Goal: Information Seeking & Learning: Learn about a topic

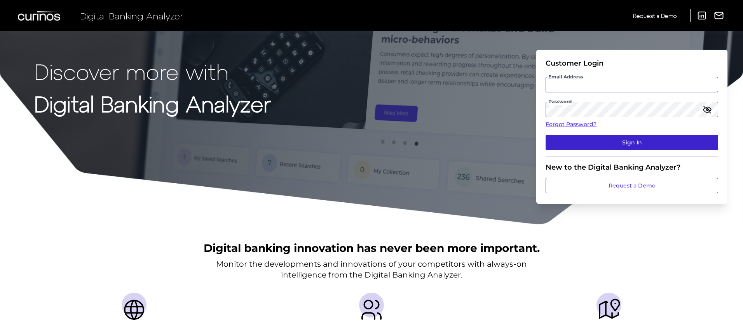
type input "[PERSON_NAME][EMAIL_ADDRESS][DOMAIN_NAME]"
click at [628, 148] on button "Sign In" at bounding box center [631, 143] width 172 height 16
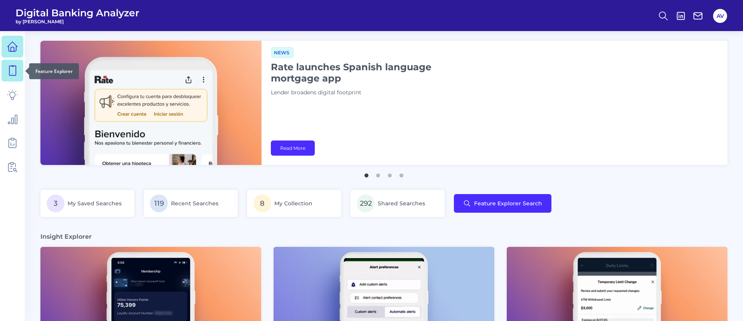
click at [23, 72] on div at bounding box center [25, 71] width 8 height 8
click at [14, 69] on icon at bounding box center [12, 70] width 11 height 11
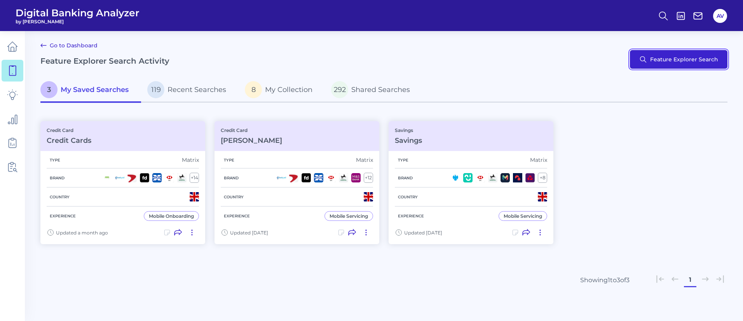
click at [654, 52] on button "Feature Explorer Search" at bounding box center [677, 59] width 97 height 19
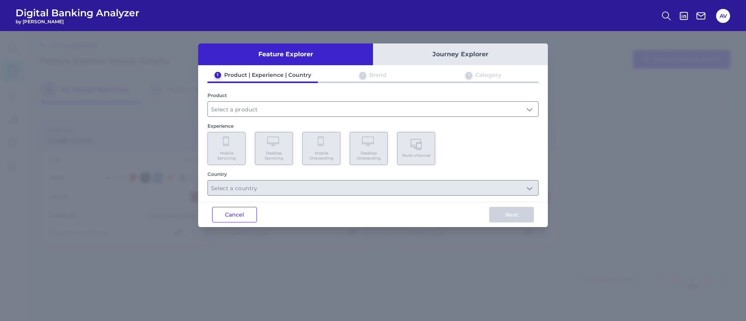
click at [260, 95] on div "Product" at bounding box center [372, 95] width 331 height 6
click at [260, 99] on div "Product" at bounding box center [372, 104] width 331 height 24
click at [261, 109] on input "text" at bounding box center [373, 109] width 330 height 15
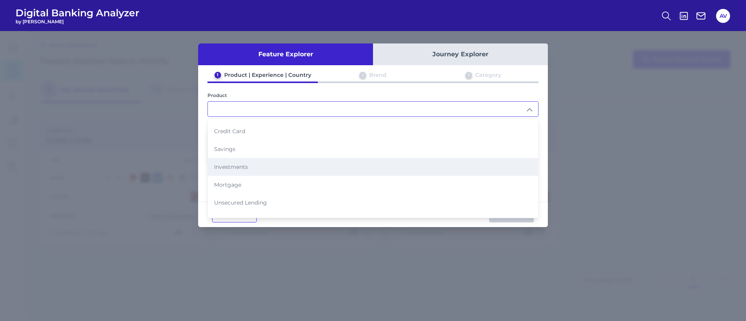
scroll to position [58, 0]
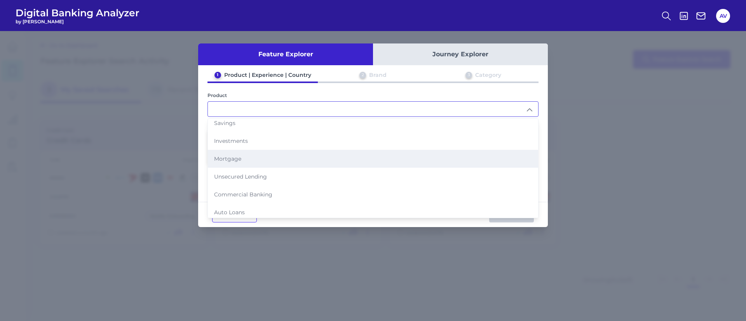
click at [243, 154] on li "Mortgage" at bounding box center [373, 159] width 330 height 18
type input "Mortgage"
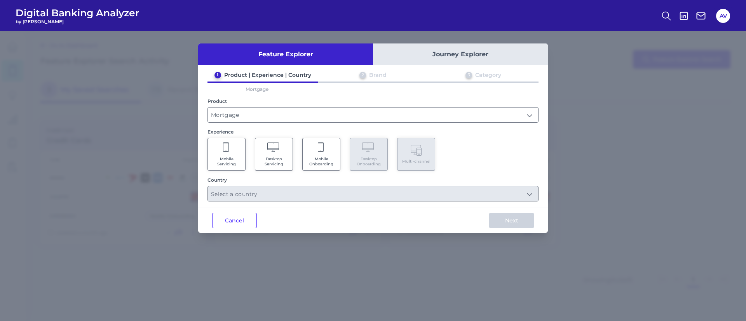
click at [228, 140] on Servicing "Mobile Servicing" at bounding box center [226, 154] width 38 height 33
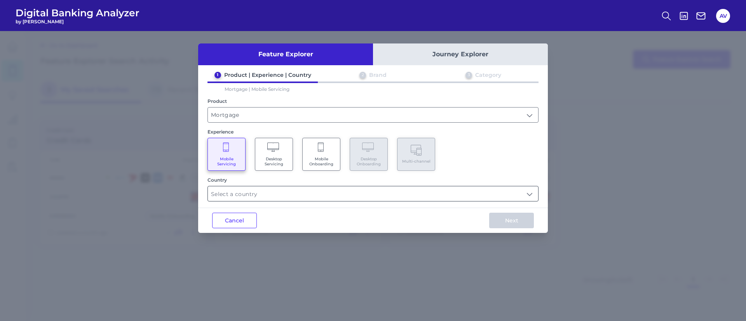
click at [295, 191] on input "text" at bounding box center [373, 193] width 330 height 15
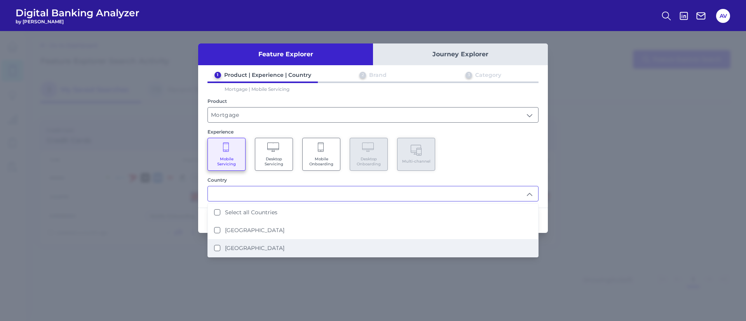
click at [297, 249] on li "[GEOGRAPHIC_DATA]" at bounding box center [373, 248] width 330 height 18
type input "[GEOGRAPHIC_DATA]"
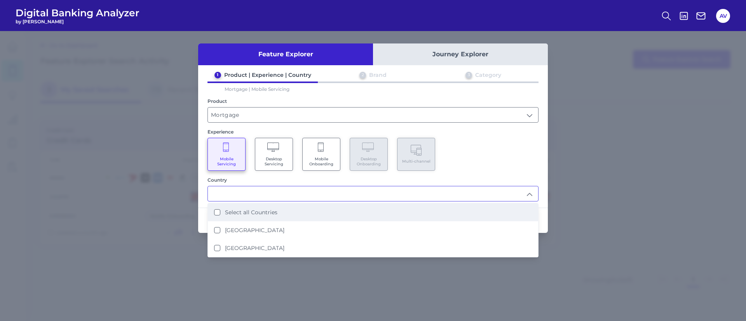
scroll to position [0, 0]
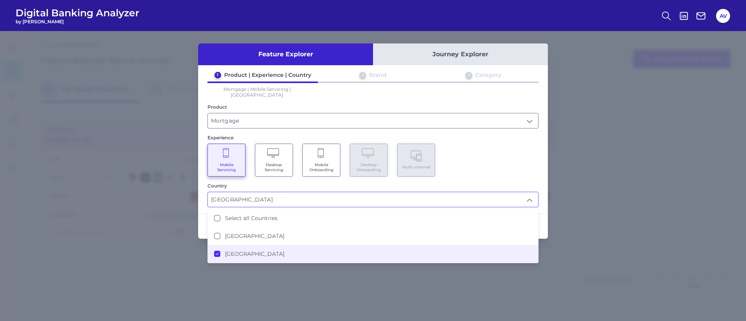
click at [486, 169] on div "Mobile Servicing Desktop Servicing Mobile Onboarding Desktop Onboarding Multi-c…" at bounding box center [372, 160] width 331 height 33
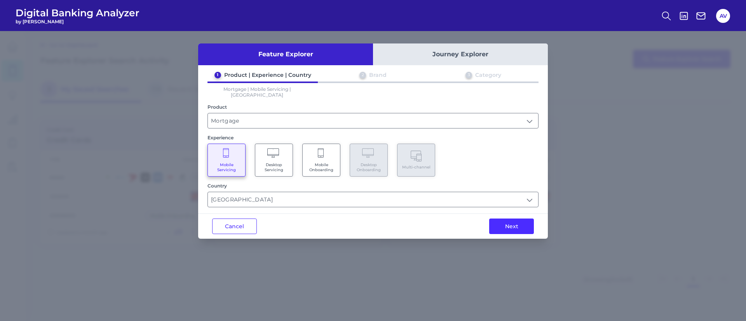
click at [510, 232] on div "Next" at bounding box center [511, 226] width 73 height 25
click at [509, 222] on button "Next" at bounding box center [511, 227] width 45 height 16
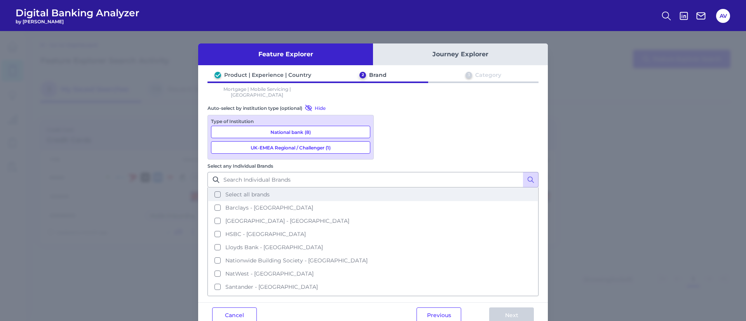
click at [416, 188] on button "Select all brands" at bounding box center [372, 194] width 329 height 13
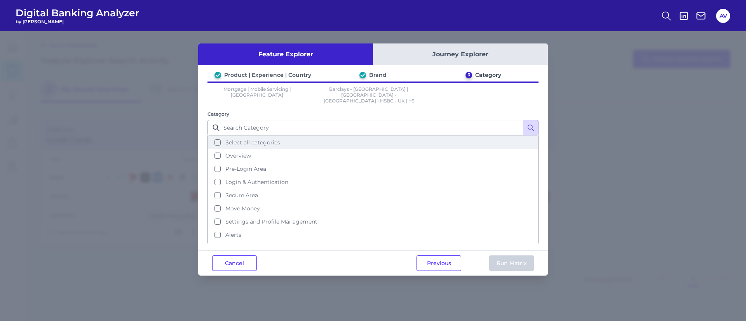
click at [217, 136] on button "Select all categories" at bounding box center [372, 142] width 329 height 13
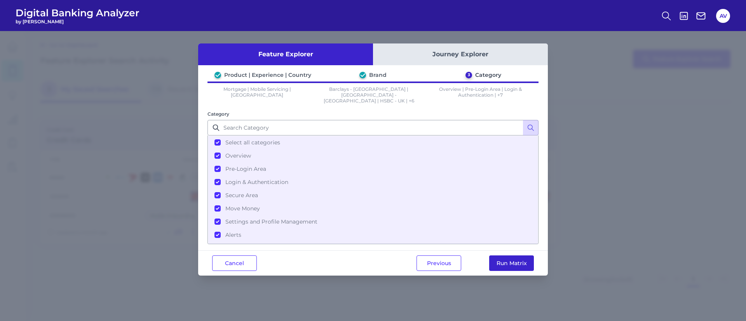
click at [519, 256] on button "Run Matrix" at bounding box center [511, 264] width 45 height 16
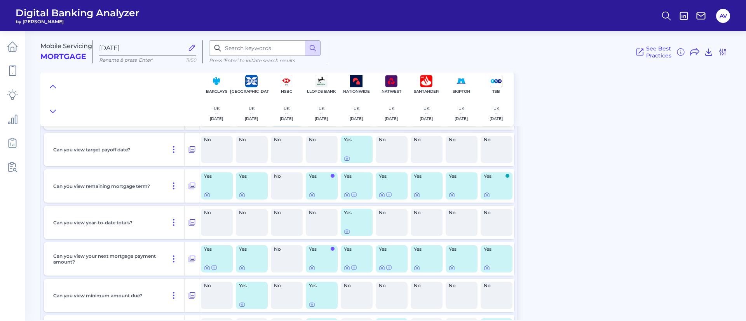
scroll to position [1165, 0]
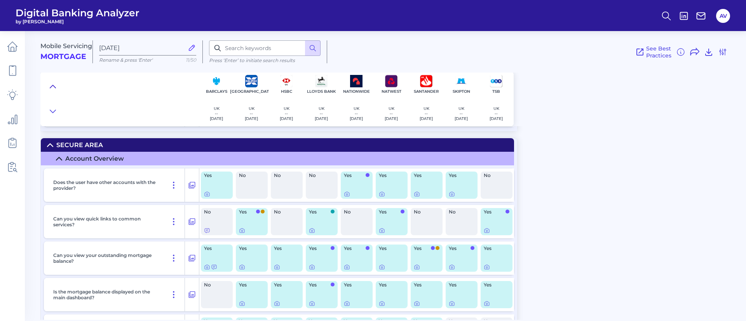
click at [47, 82] on button at bounding box center [53, 86] width 12 height 11
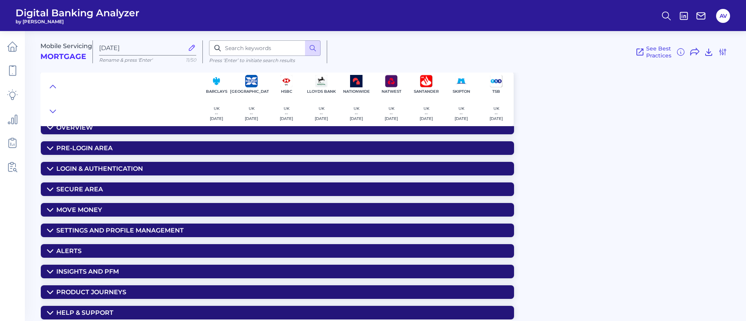
click at [93, 189] on div "Secure Area" at bounding box center [79, 189] width 47 height 7
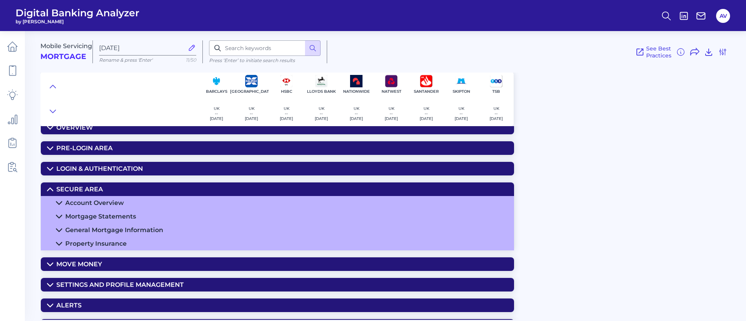
click at [133, 211] on summary "Mortgage Statements" at bounding box center [277, 217] width 473 height 14
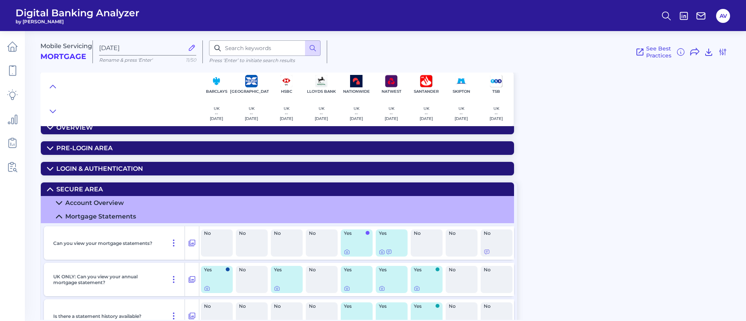
click at [135, 200] on summary "Account Overview" at bounding box center [277, 203] width 473 height 14
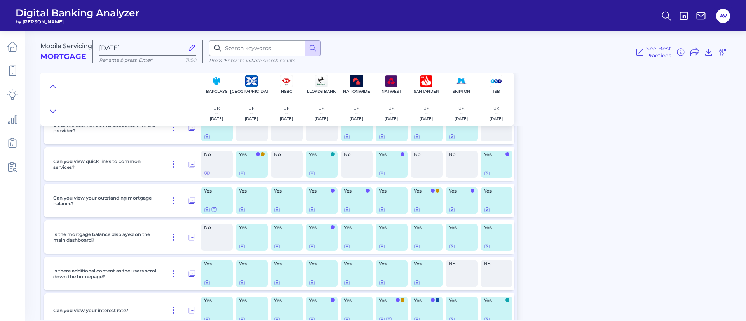
scroll to position [129, 0]
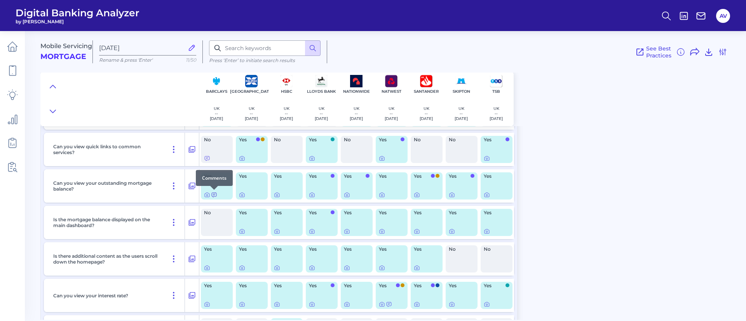
click at [216, 196] on icon at bounding box center [214, 195] width 6 height 6
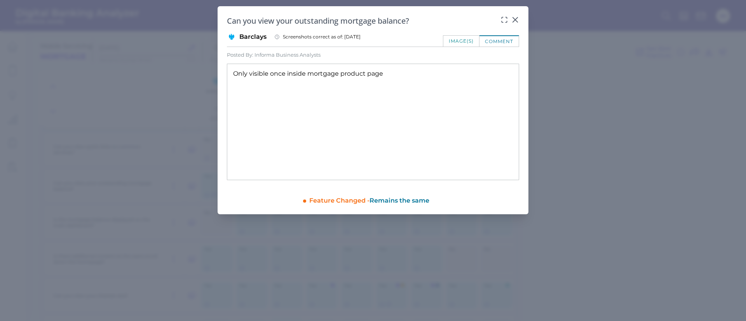
click at [451, 37] on div "image(s)" at bounding box center [461, 40] width 37 height 11
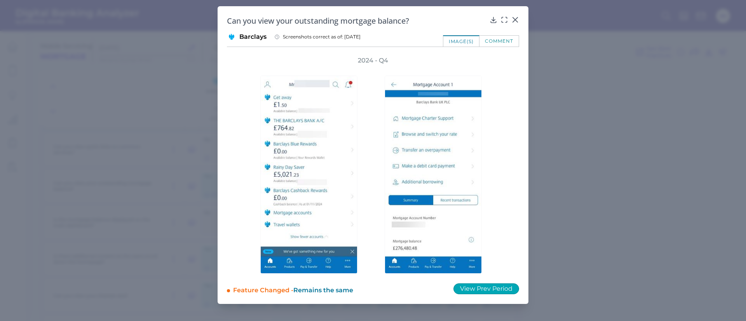
click at [491, 285] on button "View Prev Period" at bounding box center [486, 288] width 66 height 11
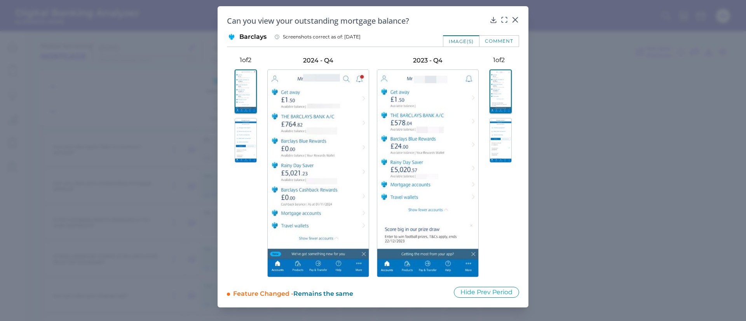
click at [506, 134] on img at bounding box center [500, 140] width 22 height 45
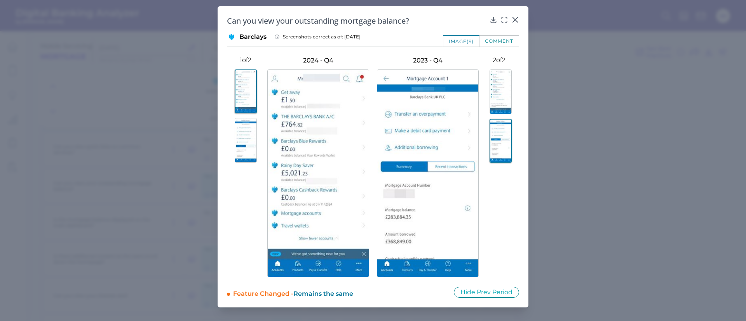
click at [506, 93] on img at bounding box center [500, 92] width 22 height 45
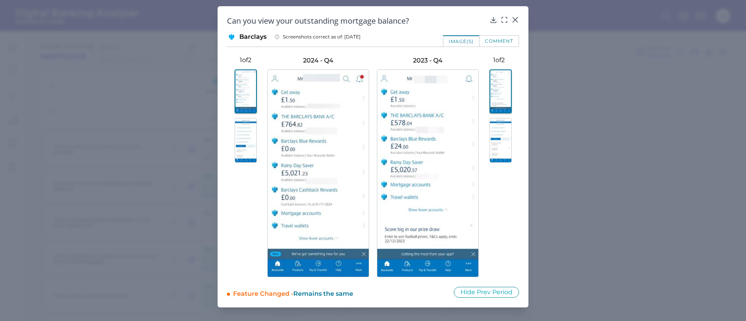
click at [522, 19] on div "Can you view your outstanding mortgage balance? Barclays Screenshots correct as…" at bounding box center [372, 156] width 311 height 301
click at [516, 16] on icon at bounding box center [515, 20] width 8 height 8
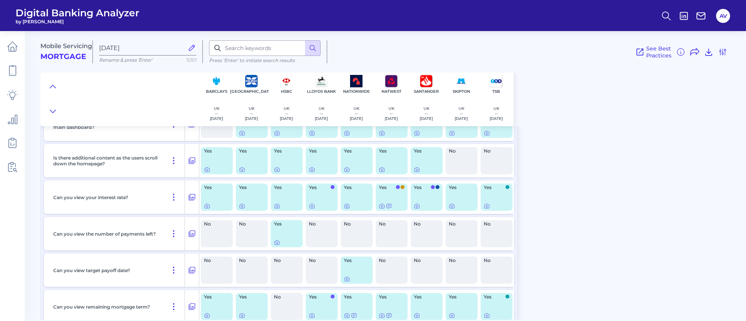
scroll to position [245, 0]
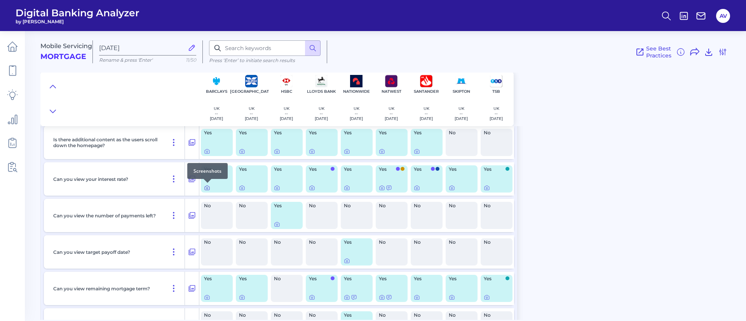
click at [210, 188] on div at bounding box center [217, 188] width 26 height 6
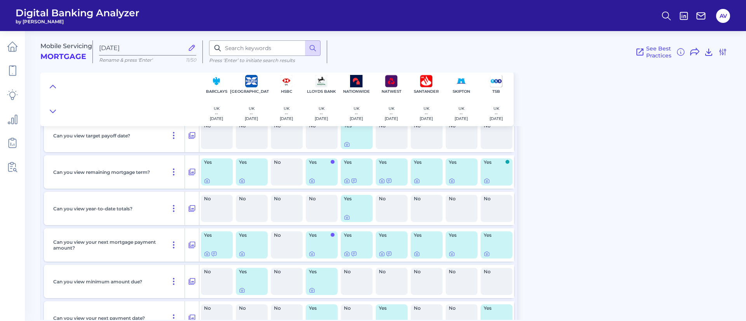
scroll to position [70, 0]
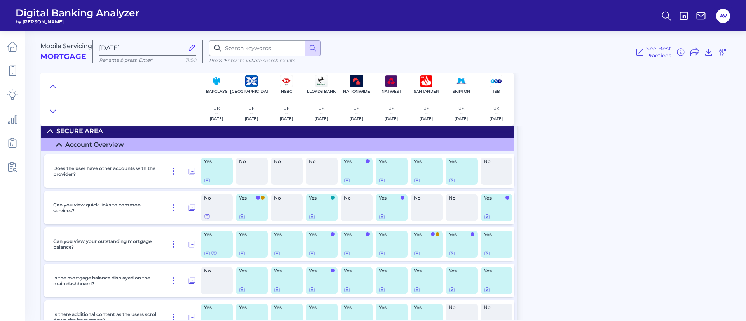
click at [52, 139] on summary "Account Overview" at bounding box center [277, 145] width 473 height 14
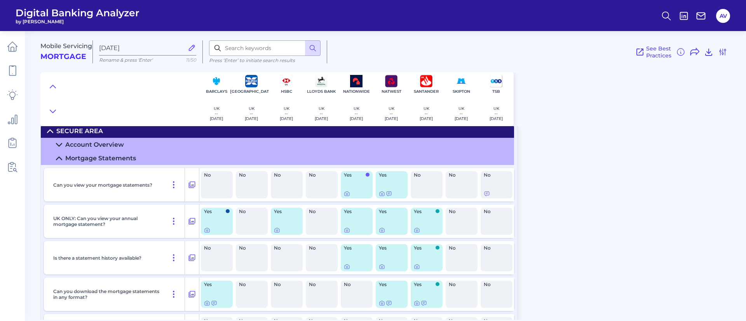
click at [60, 144] on icon at bounding box center [59, 145] width 6 height 6
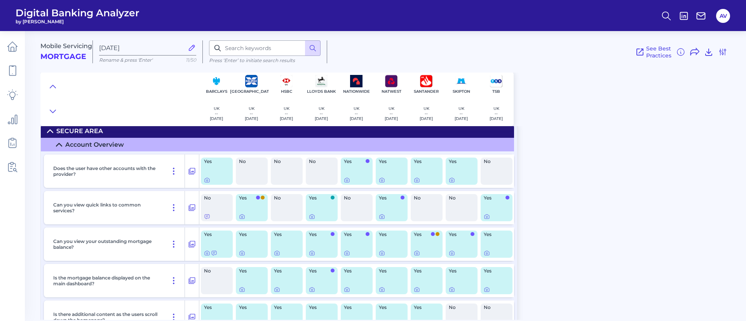
click at [60, 144] on icon at bounding box center [58, 144] width 5 height 3
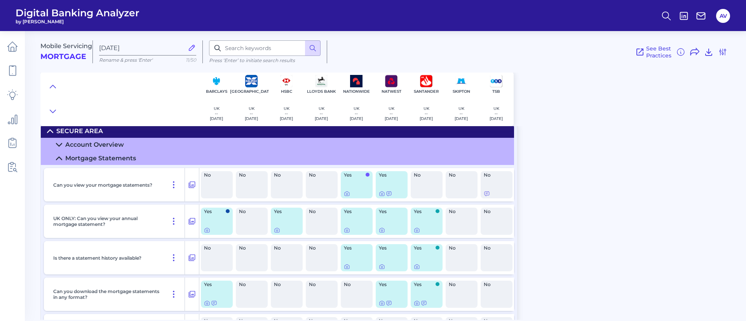
click at [47, 129] on summary "Secure Area" at bounding box center [277, 131] width 473 height 14
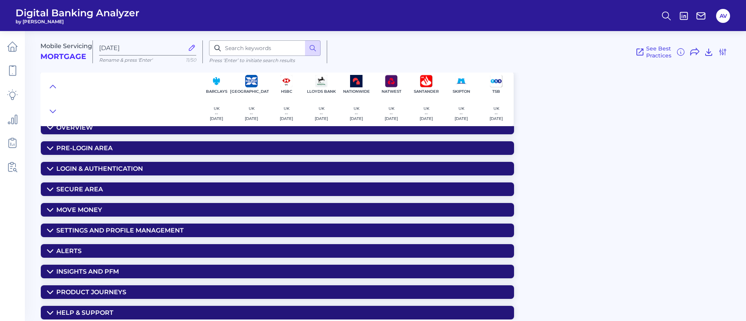
scroll to position [12, 0]
click at [88, 195] on summary "Secure Area" at bounding box center [277, 190] width 473 height 14
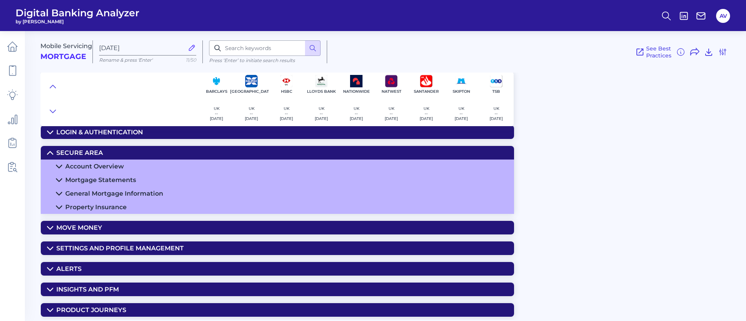
scroll to position [66, 0]
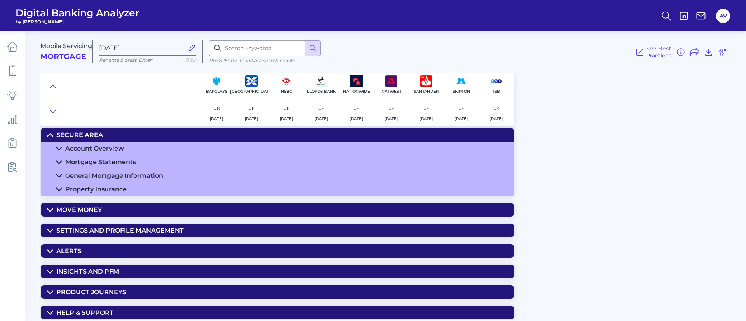
click at [106, 179] on div "General Mortgage Information" at bounding box center [114, 175] width 98 height 7
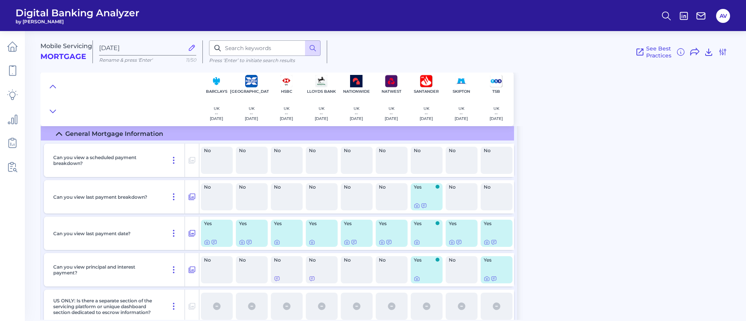
scroll to position [125, 0]
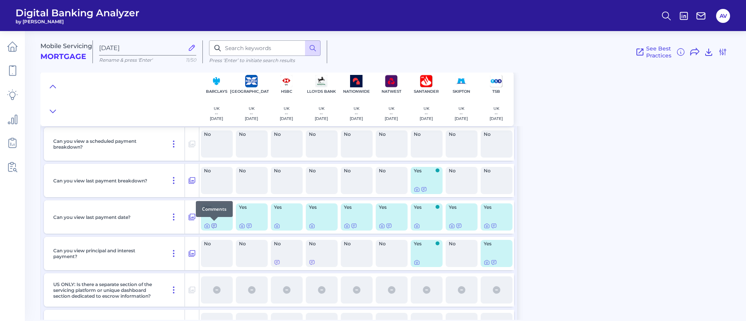
click at [212, 223] on div at bounding box center [214, 221] width 8 height 8
click at [207, 223] on div at bounding box center [207, 221] width 8 height 8
click at [206, 223] on div at bounding box center [207, 221] width 8 height 8
click at [205, 226] on icon at bounding box center [207, 226] width 6 height 6
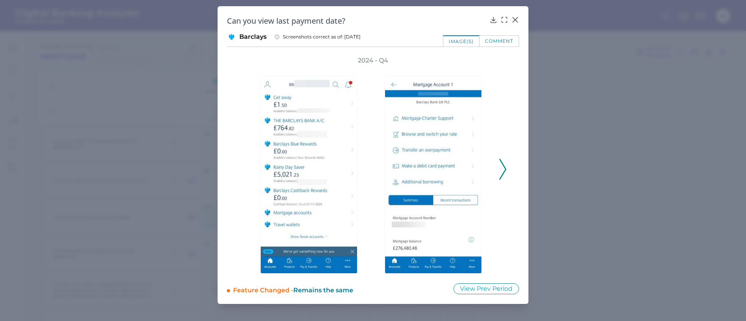
click at [506, 173] on icon at bounding box center [502, 169] width 7 height 21
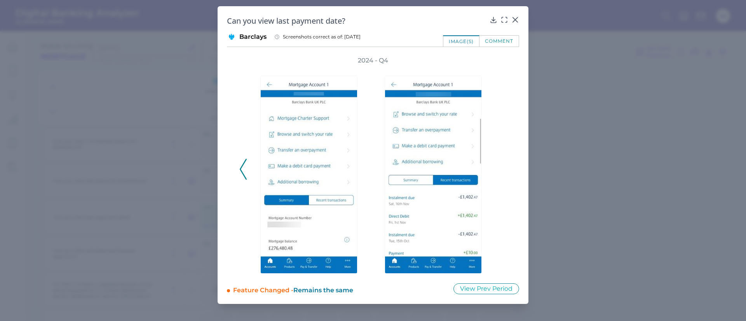
click at [506, 173] on div "2024 - Q4" at bounding box center [372, 164] width 267 height 217
click at [512, 119] on div "2024 - Q4" at bounding box center [373, 164] width 292 height 217
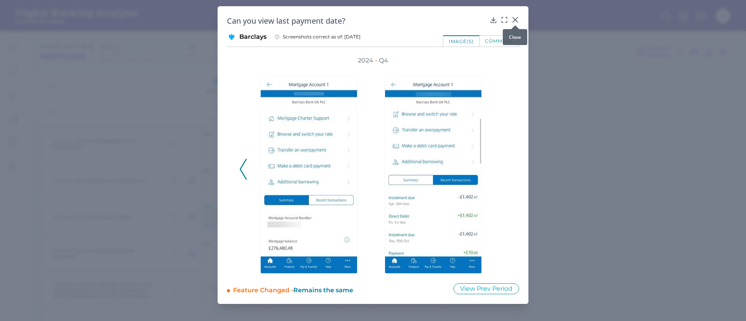
click at [515, 22] on div at bounding box center [515, 25] width 8 height 8
click at [513, 22] on div at bounding box center [515, 25] width 8 height 8
click at [514, 20] on icon at bounding box center [515, 19] width 5 height 5
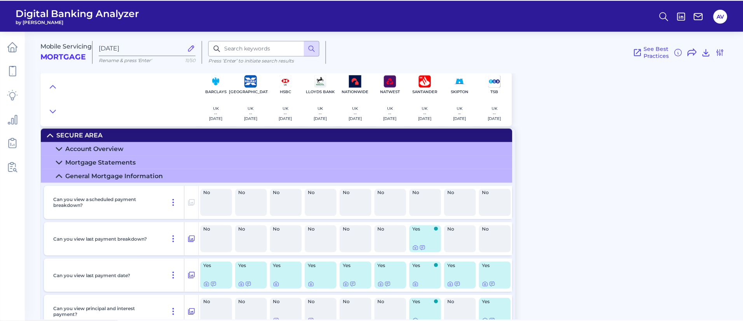
scroll to position [0, 0]
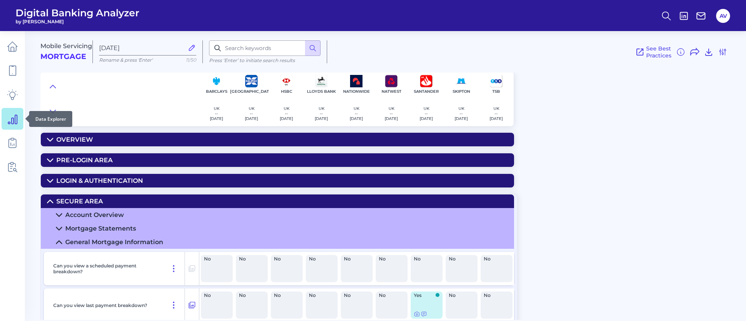
click at [12, 117] on icon at bounding box center [12, 118] width 11 height 11
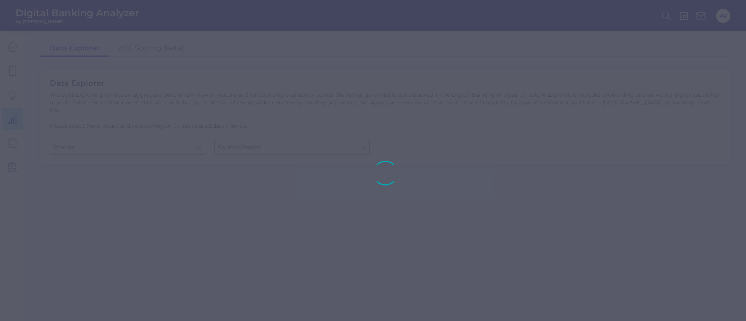
type input "Business Bank Account"
type input "[GEOGRAPHIC_DATA]"
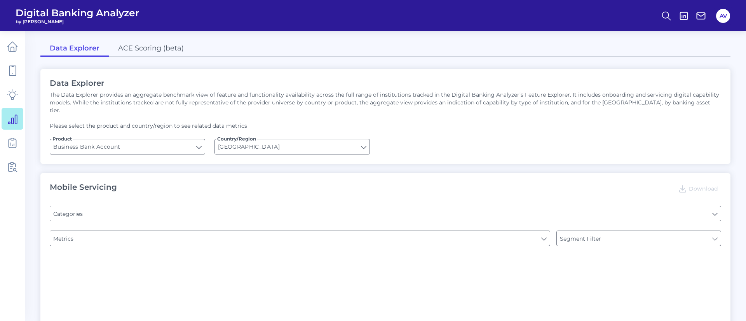
type input "Pre-login Features"
type input "Type of Institution"
type input "Login"
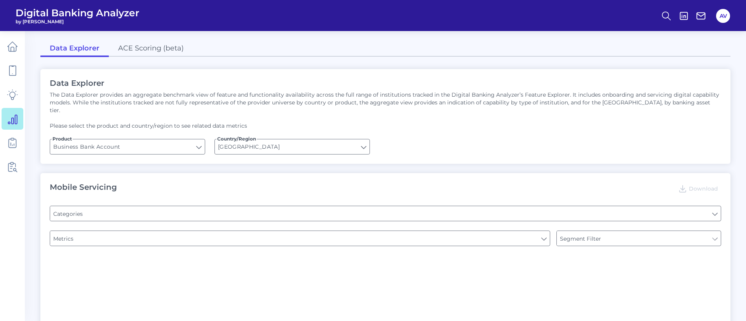
type input "Channel"
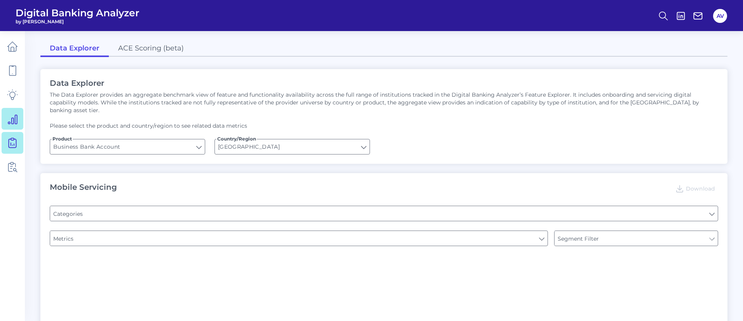
type input "Upon opening the app are users immediately prompted to use Touch/Face ID to log…"
type input "Does it offer third-party single sign on?"
type input "Can you apply for the PRODUCT as a new to brand customer on ANY digital channel?"
click at [18, 137] on link at bounding box center [13, 143] width 22 height 22
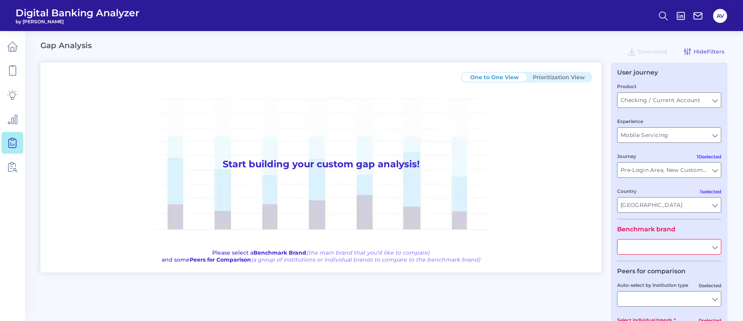
type input "All Journeys"
click at [656, 105] on input "Checking / Current Account" at bounding box center [668, 100] width 103 height 15
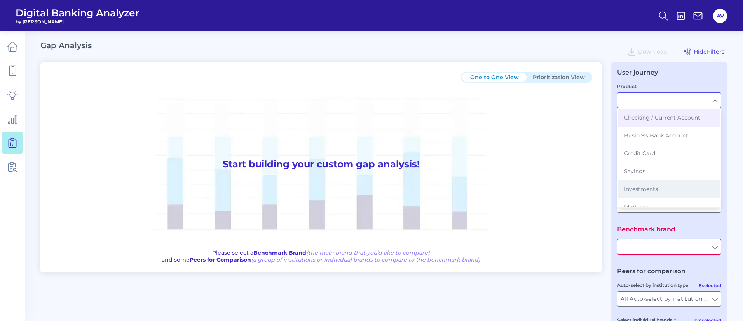
scroll to position [87, 0]
click at [644, 123] on span "Mortgage" at bounding box center [637, 126] width 27 height 7
type input "Mortgage"
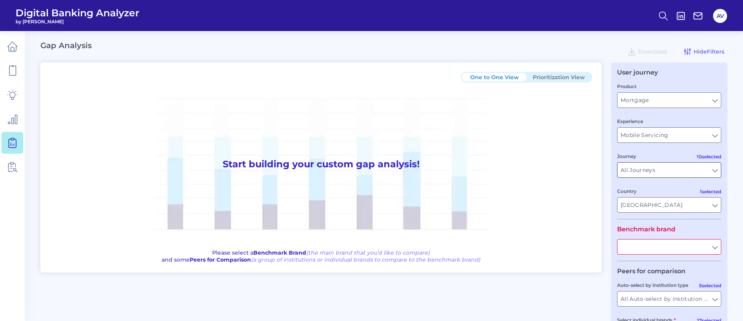
click at [659, 168] on input "All Journeys" at bounding box center [668, 170] width 103 height 15
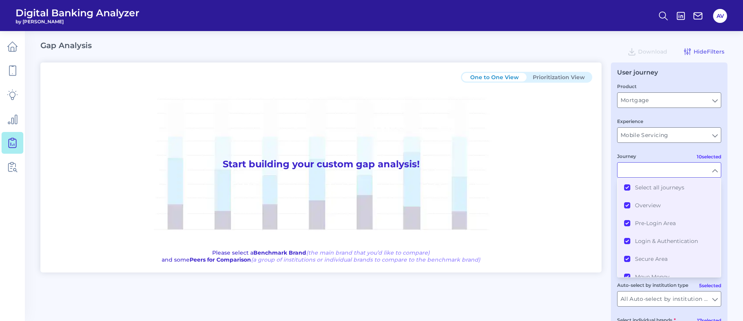
click at [657, 153] on div "Journey" at bounding box center [669, 165] width 104 height 26
click at [640, 150] on fieldset "Product Mortgage Mortgage Experience Mobile Servicing Mobile Servicing 10 selec…" at bounding box center [669, 150] width 104 height 137
type input "All Journeys"
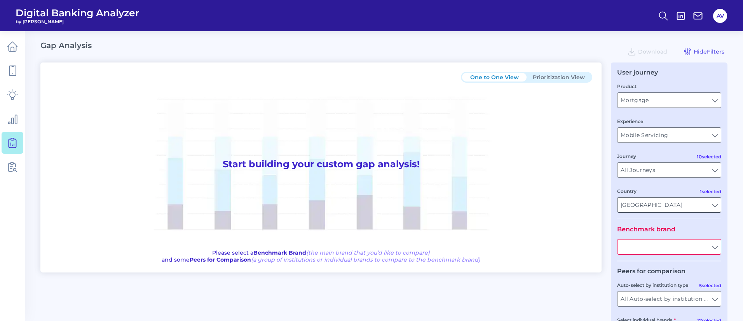
click at [640, 213] on fieldset "Product Mortgage Mortgage Experience Mobile Servicing Mobile Servicing 10 selec…" at bounding box center [669, 150] width 104 height 137
click at [643, 202] on input "[GEOGRAPHIC_DATA]" at bounding box center [668, 205] width 103 height 15
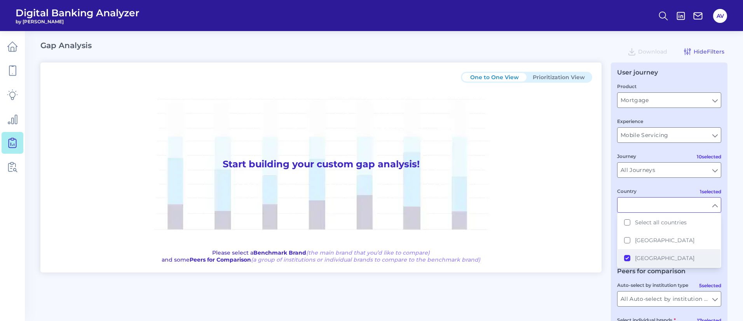
click at [629, 257] on button "[GEOGRAPHIC_DATA]" at bounding box center [668, 258] width 103 height 18
click at [627, 242] on button "[GEOGRAPHIC_DATA]" at bounding box center [668, 240] width 103 height 18
click at [626, 193] on label "Country" at bounding box center [626, 191] width 19 height 6
click at [626, 198] on input "Country" at bounding box center [668, 205] width 103 height 15
type input "[GEOGRAPHIC_DATA]"
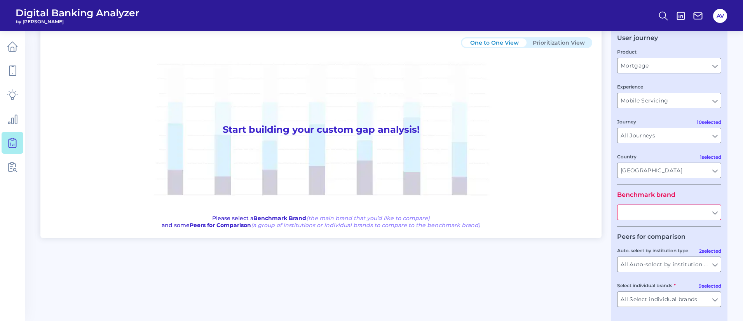
scroll to position [65, 0]
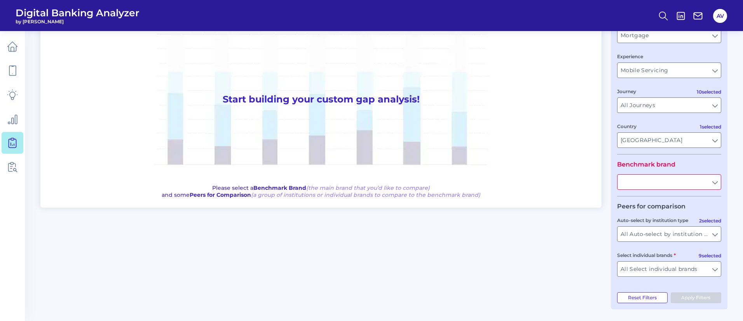
click at [640, 186] on input "text" at bounding box center [668, 182] width 103 height 15
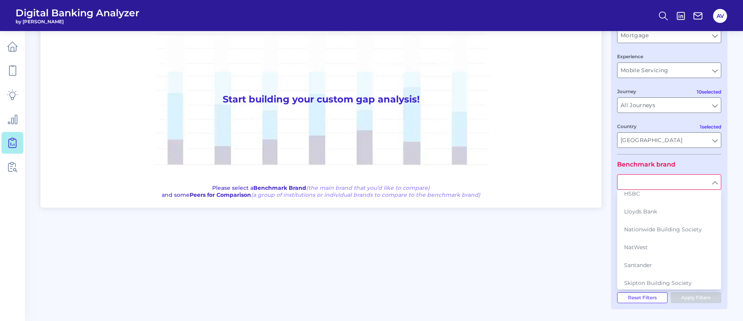
scroll to position [63, 0]
click at [663, 213] on button "Nationwide Building Society" at bounding box center [668, 209] width 103 height 18
type input "Nationwide Building Society"
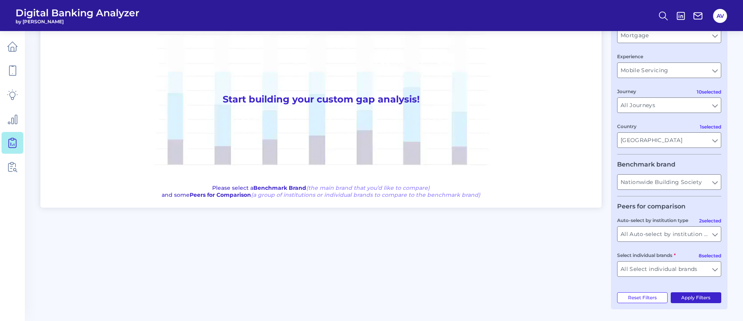
click at [692, 296] on button "Apply Filters" at bounding box center [695, 297] width 51 height 11
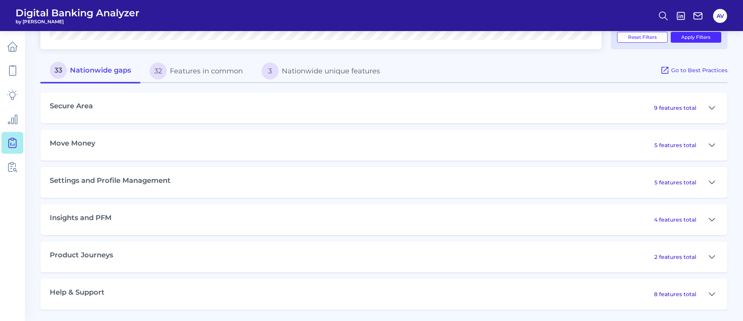
scroll to position [326, 0]
click at [285, 160] on div "Move Money 5 features total" at bounding box center [383, 144] width 687 height 31
click at [677, 141] on div "5 features total" at bounding box center [686, 145] width 64 height 12
click at [673, 144] on p "5 features total" at bounding box center [675, 144] width 42 height 7
click at [710, 144] on button at bounding box center [711, 145] width 12 height 12
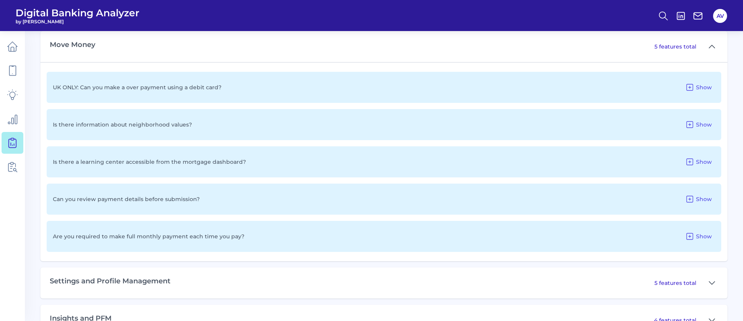
scroll to position [442, 0]
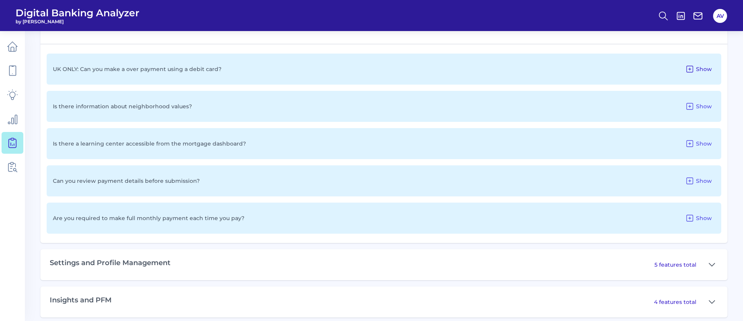
click at [704, 68] on span "Show" at bounding box center [704, 69] width 16 height 7
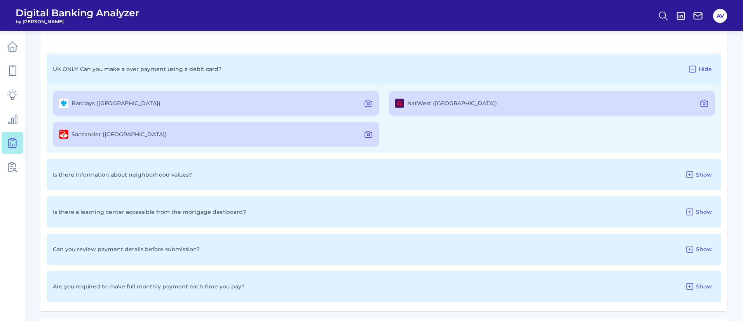
click at [363, 131] on button at bounding box center [368, 134] width 16 height 12
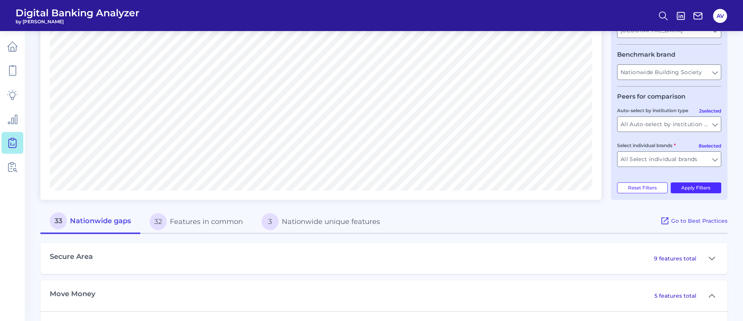
scroll to position [350, 0]
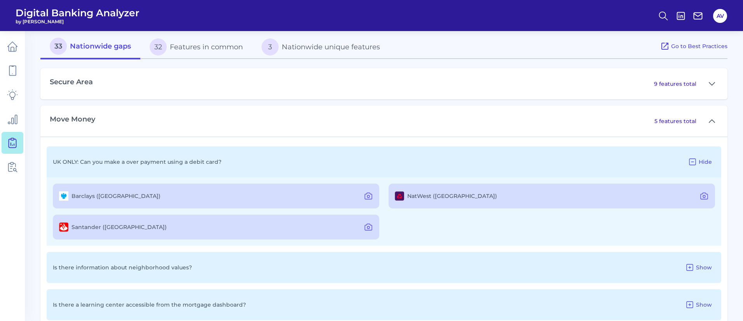
click at [119, 50] on button "33 Nationwide gaps" at bounding box center [90, 47] width 100 height 25
click at [693, 123] on p "5 features total" at bounding box center [675, 121] width 42 height 7
click at [716, 119] on button at bounding box center [711, 121] width 12 height 12
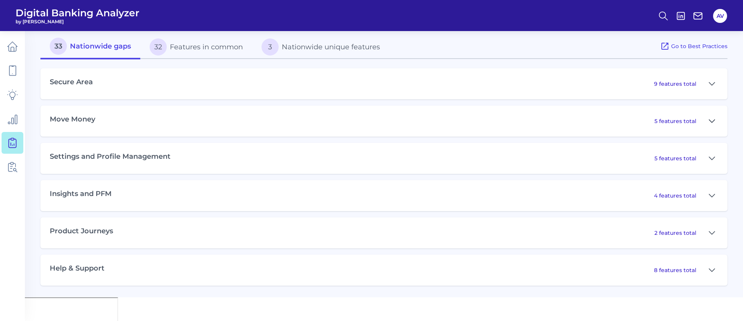
scroll to position [326, 0]
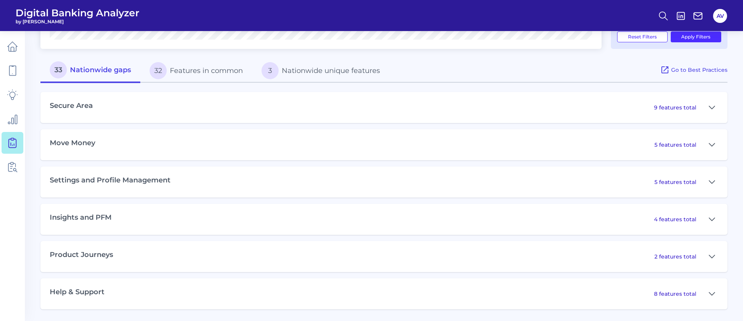
click at [696, 109] on div "9 features total" at bounding box center [686, 107] width 64 height 12
click at [704, 109] on div "9 features total" at bounding box center [686, 107] width 64 height 12
click at [713, 105] on icon at bounding box center [711, 107] width 6 height 9
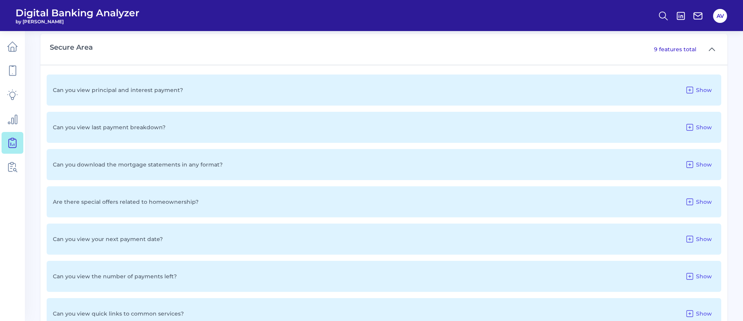
scroll to position [442, 0]
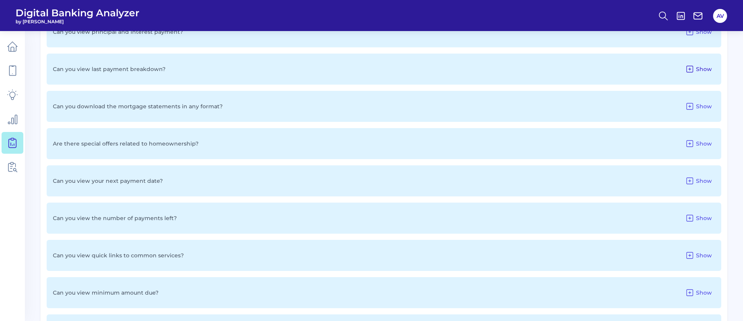
click at [704, 68] on span "Show" at bounding box center [704, 69] width 16 height 7
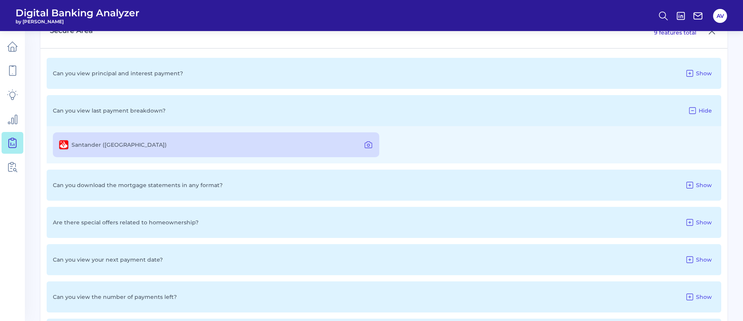
scroll to position [384, 0]
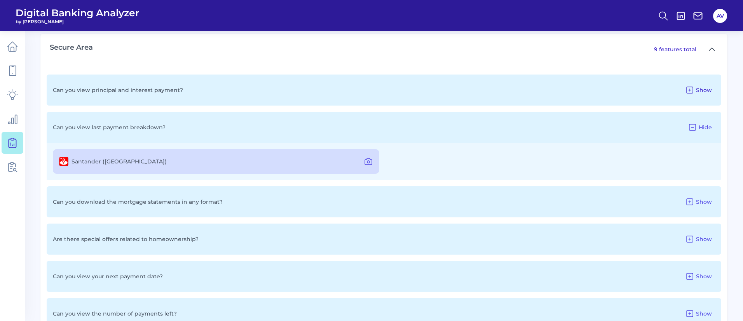
click at [692, 91] on icon at bounding box center [689, 89] width 9 height 9
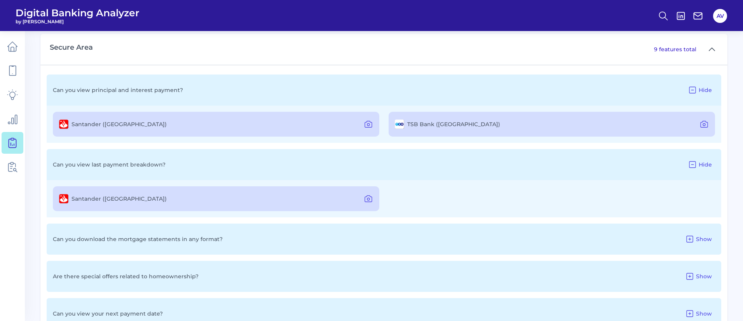
click at [692, 91] on icon at bounding box center [691, 89] width 9 height 9
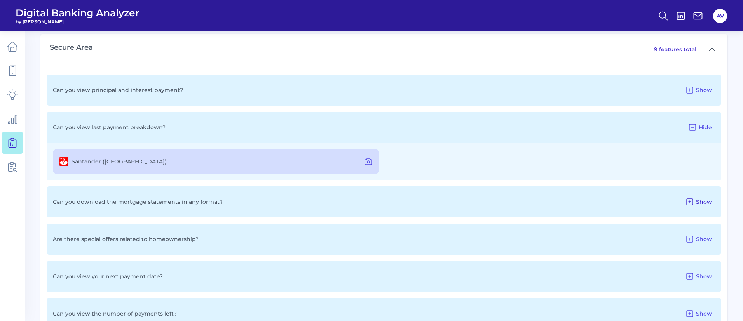
click at [706, 198] on span "Show" at bounding box center [704, 201] width 16 height 7
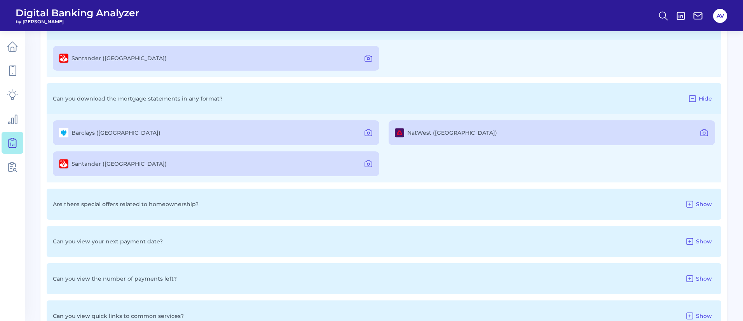
scroll to position [501, 0]
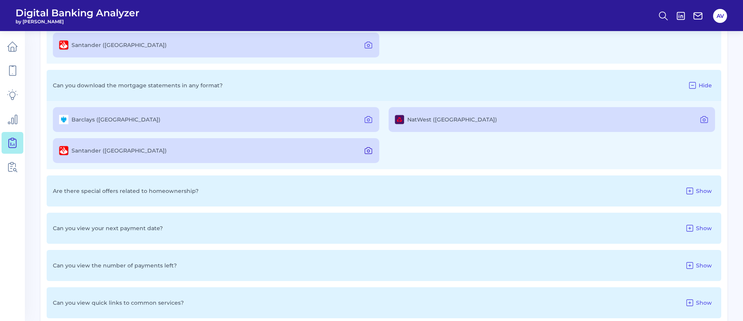
click at [367, 148] on icon at bounding box center [367, 150] width 9 height 9
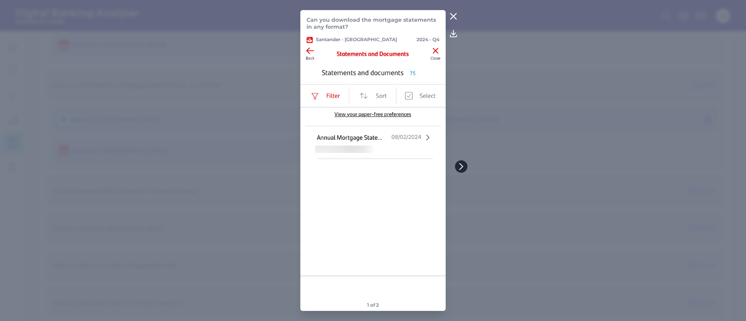
click at [459, 167] on icon at bounding box center [460, 166] width 7 height 7
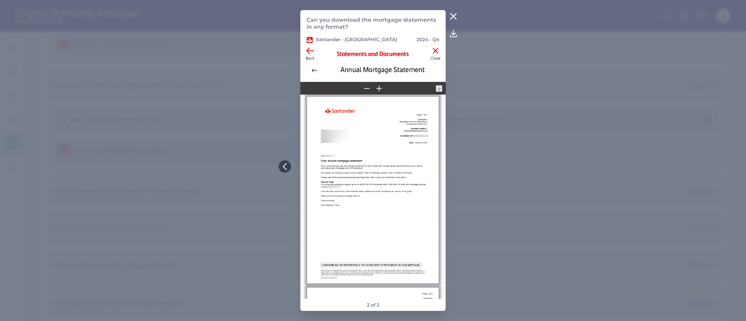
click at [450, 22] on button at bounding box center [453, 16] width 16 height 12
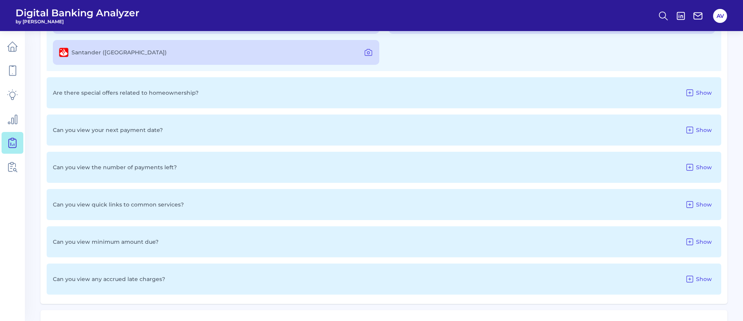
scroll to position [617, 0]
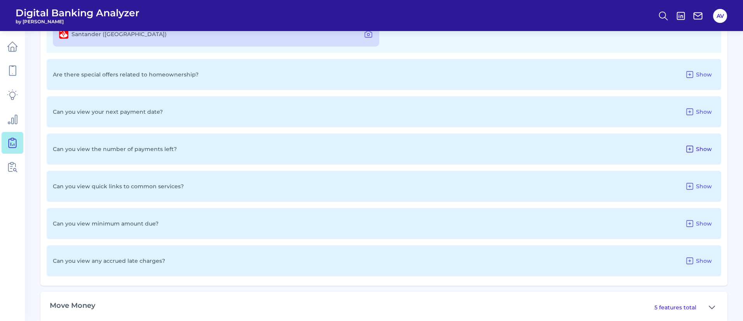
click at [708, 143] on button "Show" at bounding box center [698, 149] width 33 height 12
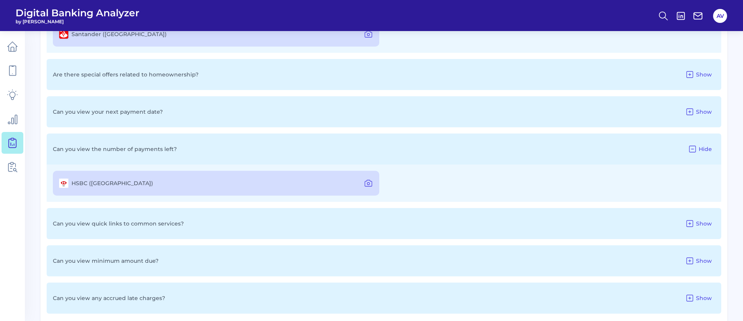
scroll to position [675, 0]
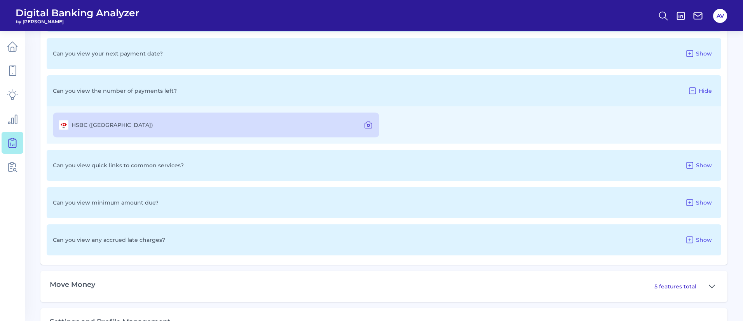
click at [370, 122] on icon at bounding box center [368, 125] width 7 height 6
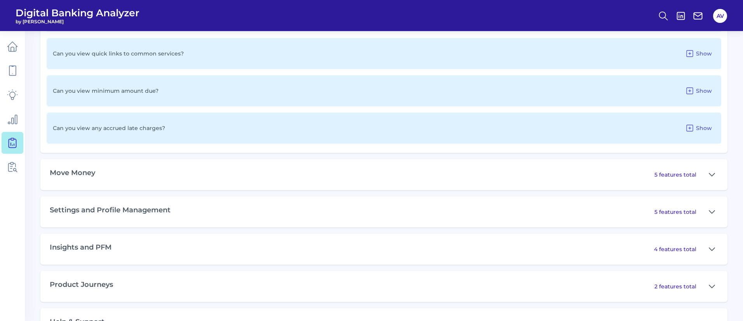
scroll to position [792, 0]
